Goal: Navigation & Orientation: Find specific page/section

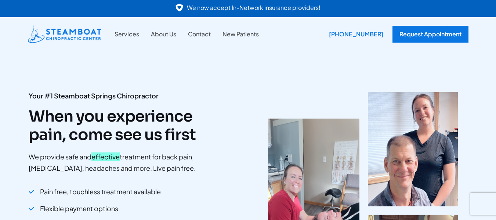
scroll to position [37, 0]
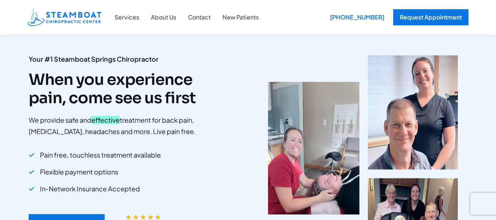
click at [126, 23] on nav "Services About Us Contact New Patients" at bounding box center [187, 17] width 156 height 18
click at [124, 16] on link "Services" at bounding box center [127, 17] width 36 height 10
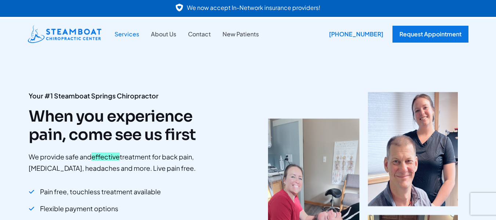
click at [129, 32] on link "Services" at bounding box center [127, 34] width 36 height 10
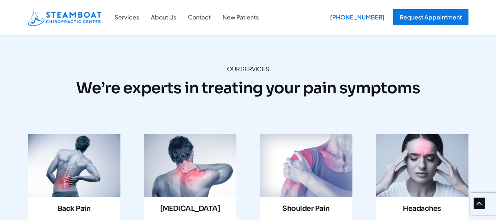
scroll to position [771, 0]
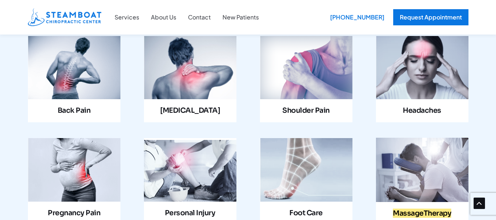
click at [318, 163] on link "Infobox Link" at bounding box center [306, 181] width 93 height 87
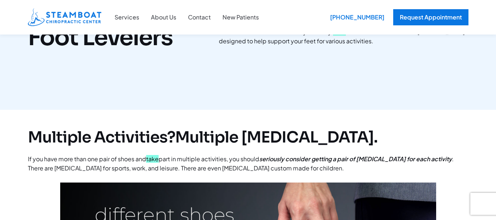
scroll to position [110, 0]
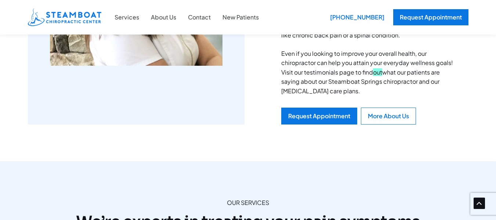
scroll to position [441, 0]
